Goal: Find specific page/section: Find specific page/section

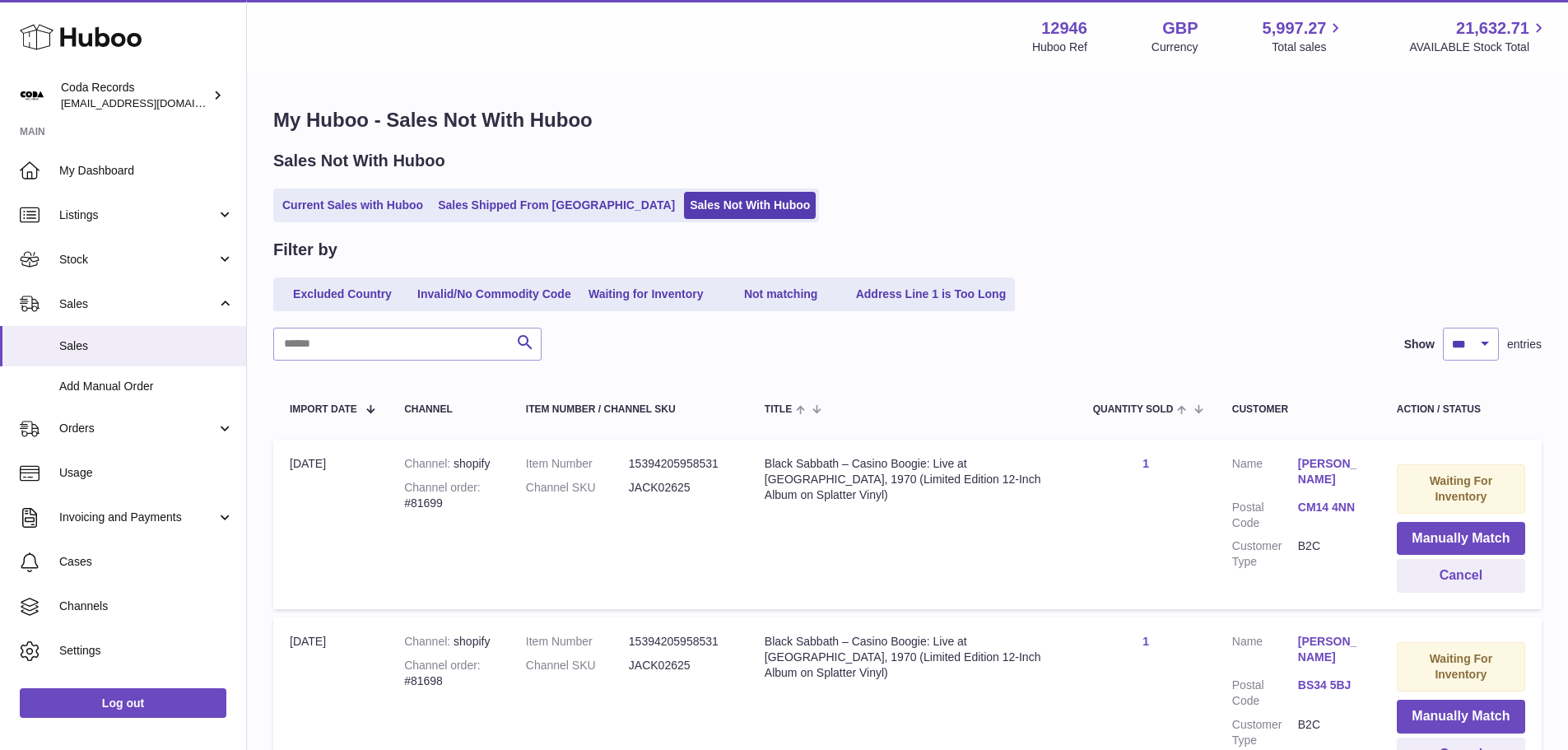
select select "***"
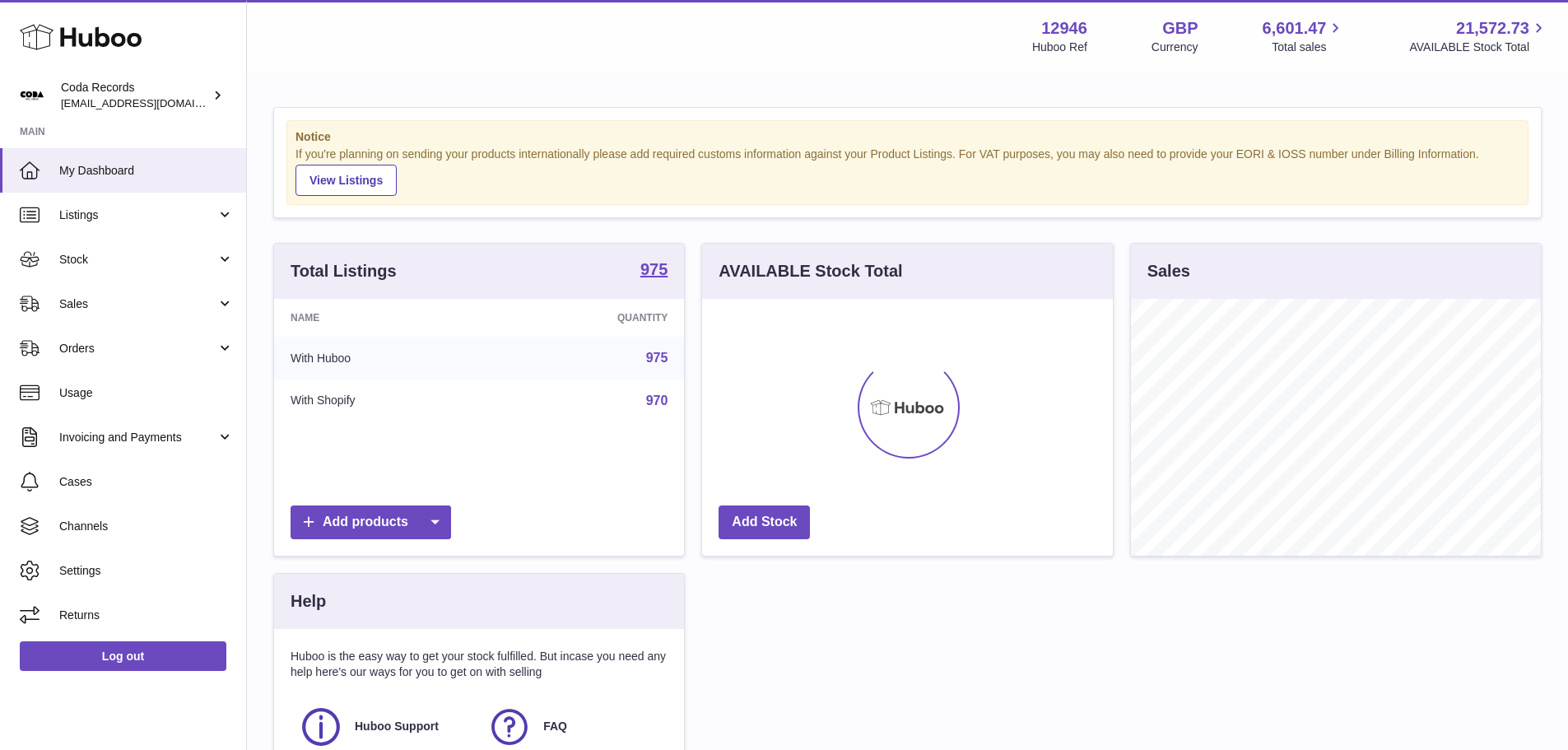
scroll to position [257, 411]
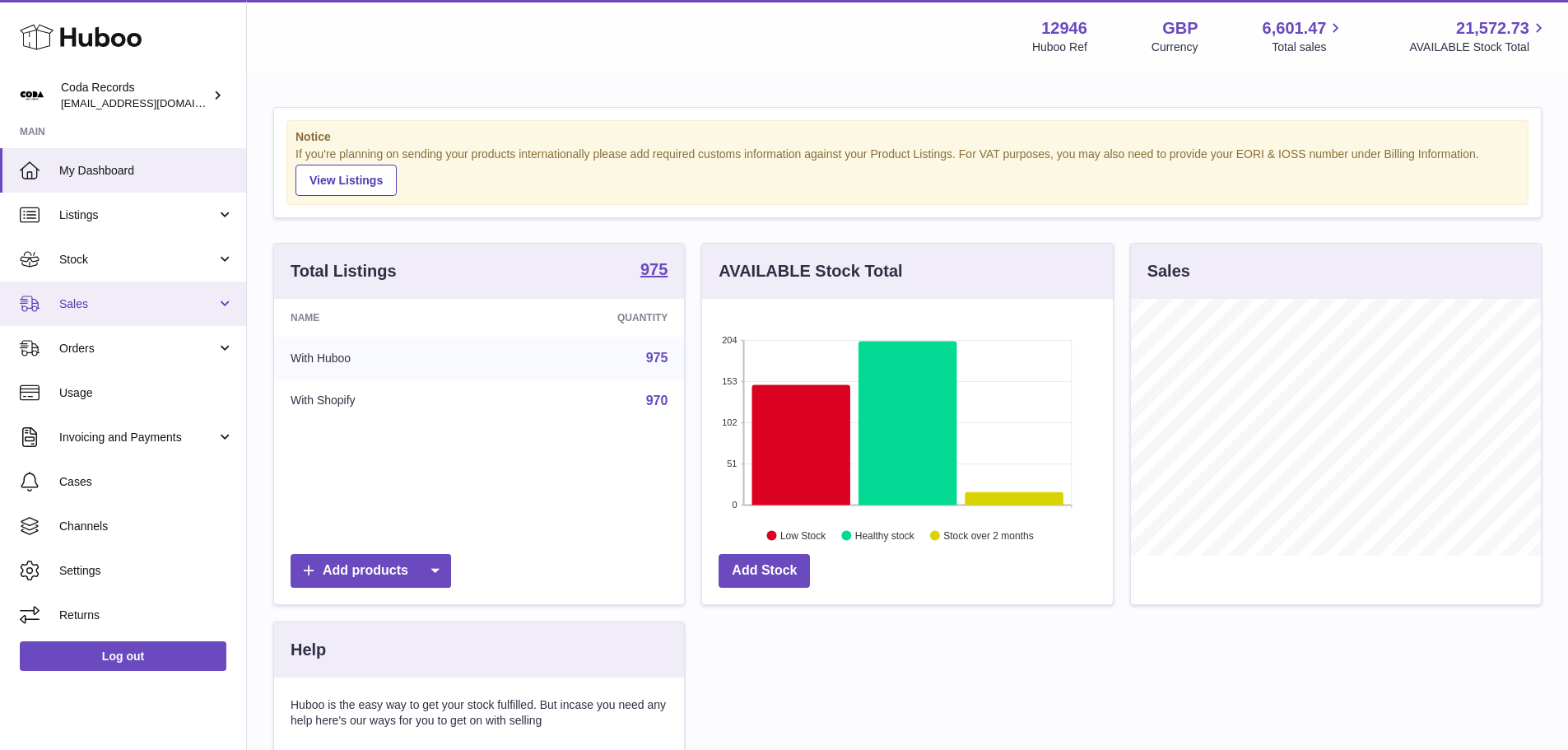
click at [77, 308] on span "Sales" at bounding box center [137, 304] width 157 height 16
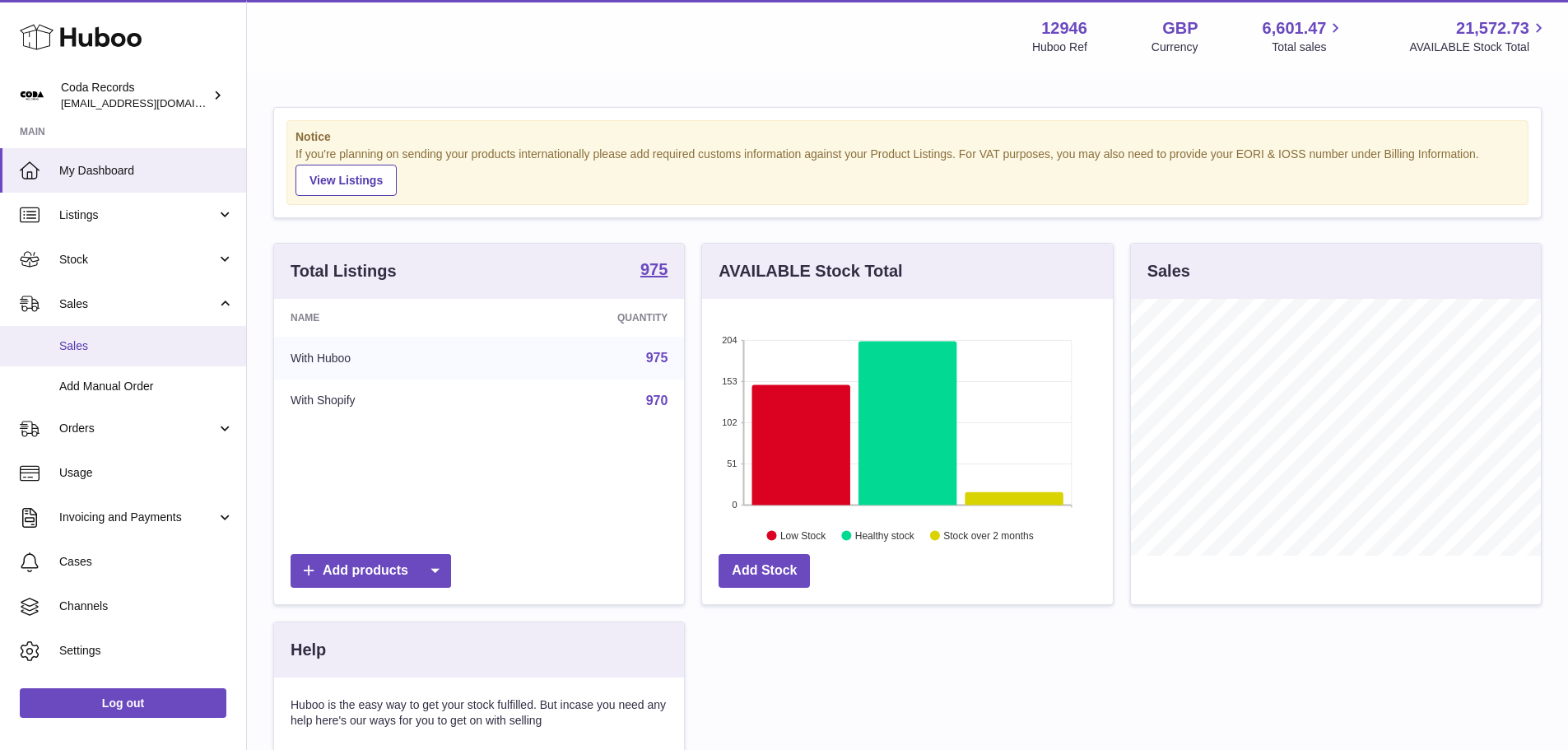
click at [81, 337] on link "Sales" at bounding box center [123, 346] width 246 height 40
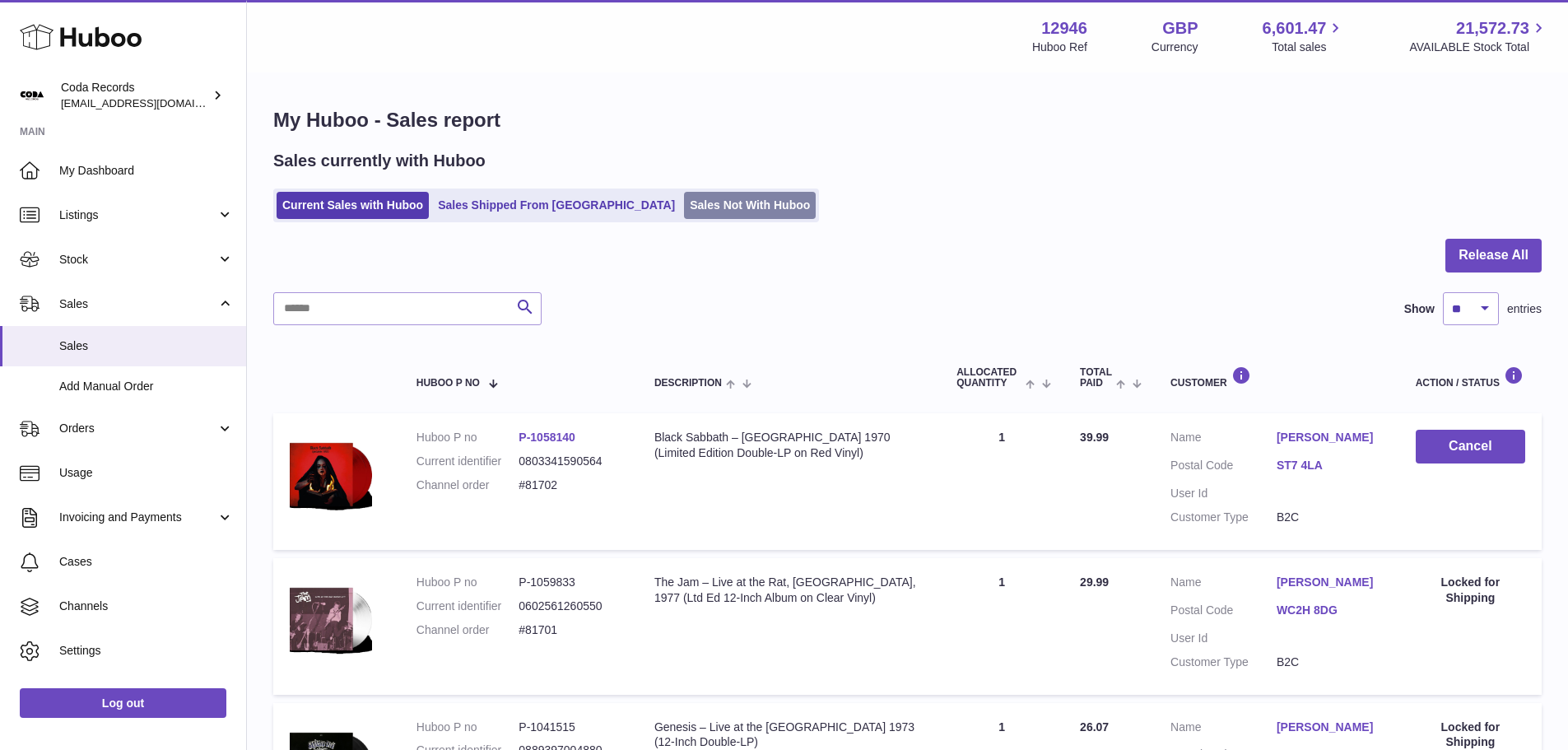
click at [684, 209] on link "Sales Not With Huboo" at bounding box center [750, 205] width 132 height 27
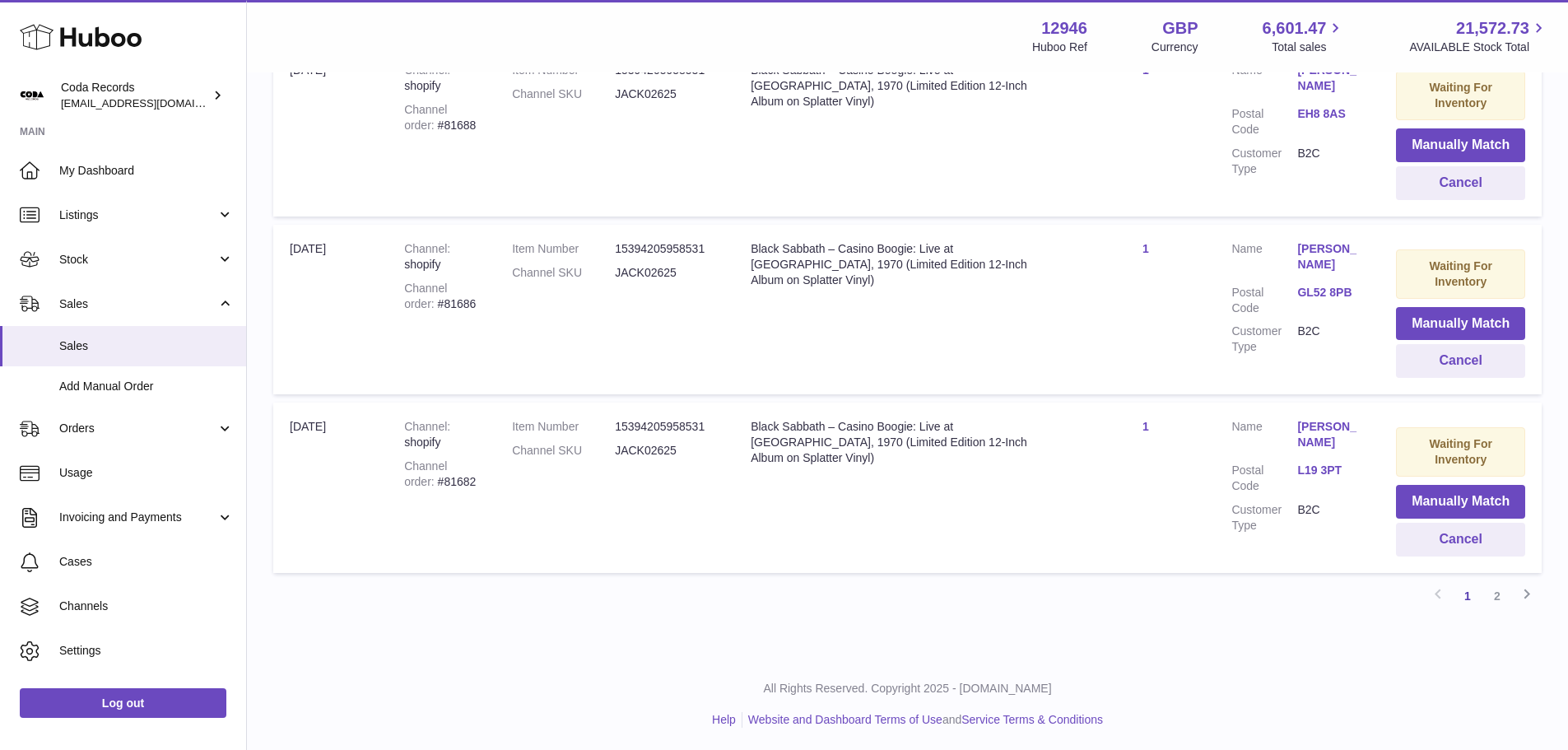
scroll to position [1643, 0]
click at [1498, 594] on link "2" at bounding box center [1498, 594] width 30 height 30
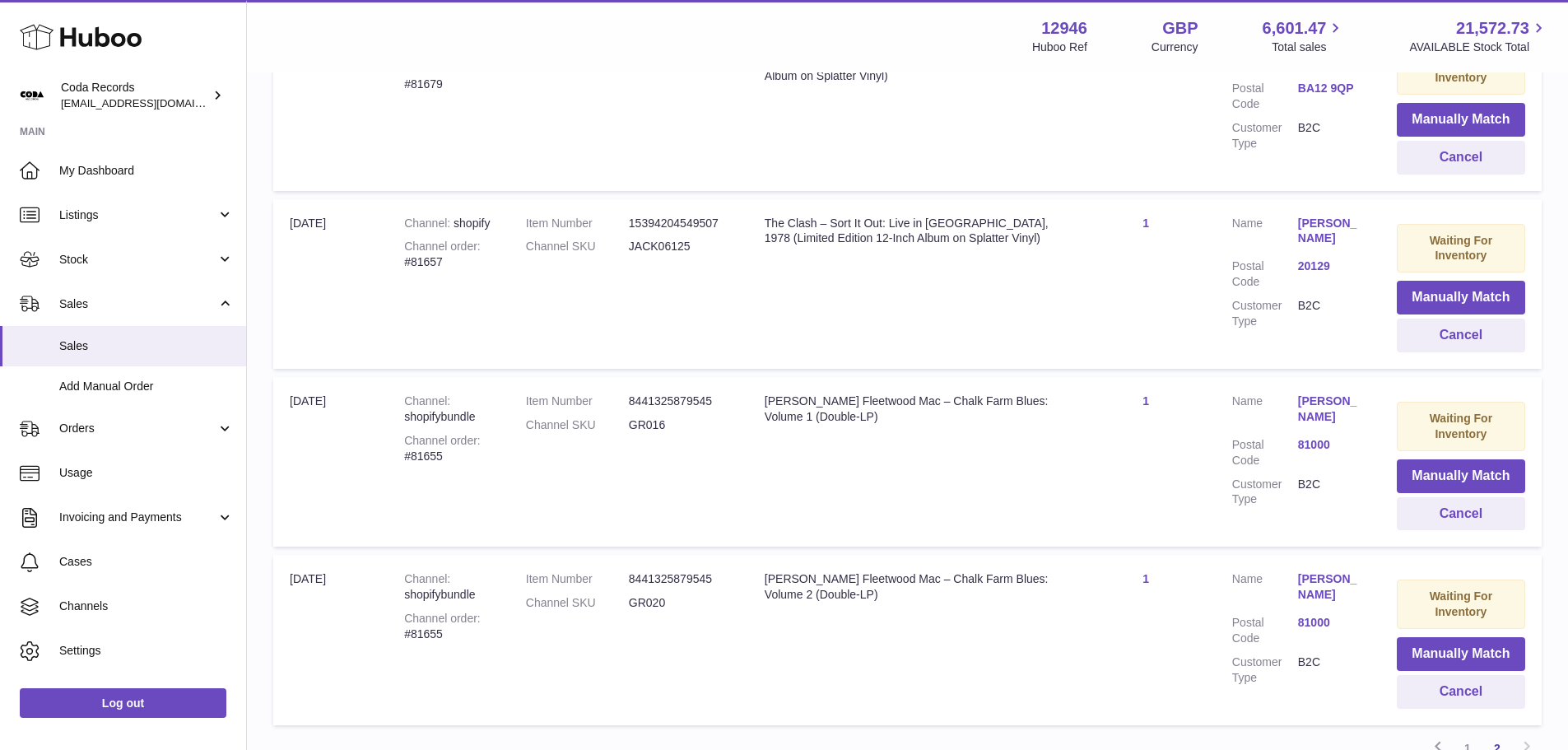
scroll to position [568, 0]
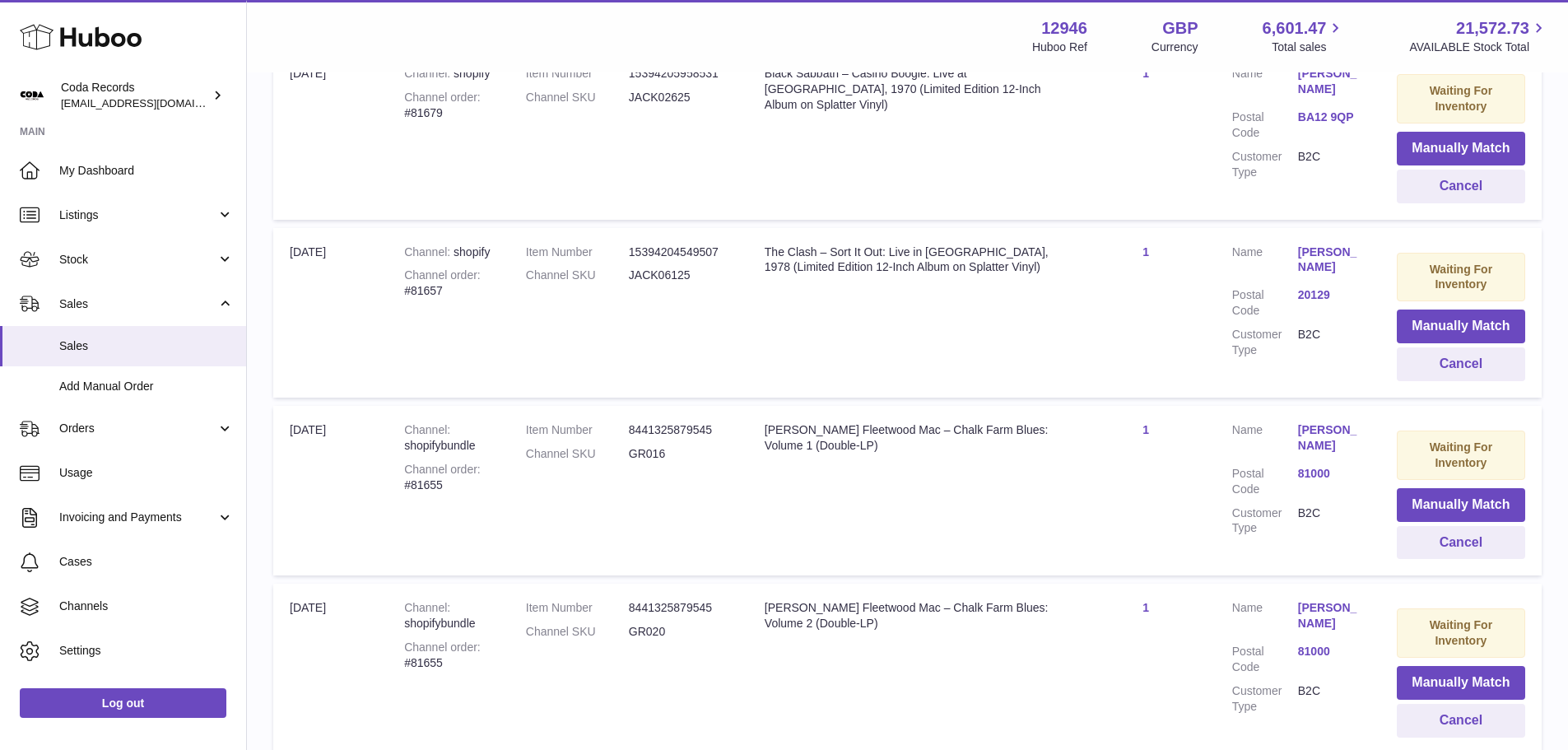
click at [430, 294] on div "Channel order #81657" at bounding box center [448, 283] width 89 height 31
copy div "81657"
